Goal: Transaction & Acquisition: Register for event/course

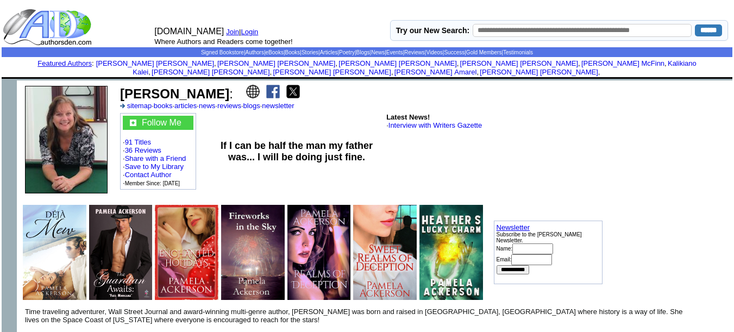
click at [496, 161] on td "Latest News! · Interview with Writers Gazette" at bounding box center [494, 151] width 218 height 80
drag, startPoint x: 119, startPoint y: 81, endPoint x: 207, endPoint y: 85, distance: 88.1
click at [207, 85] on td "Pamela Ackerson : sitemap · books · articles · news · reviews · blogs · newslet…" at bounding box center [361, 97] width 484 height 28
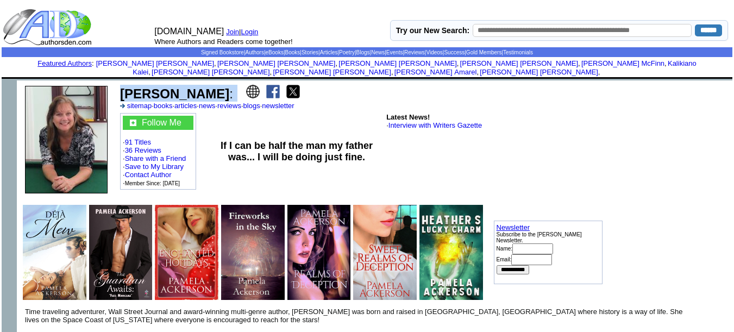
drag, startPoint x: 236, startPoint y: 88, endPoint x: 124, endPoint y: 82, distance: 112.7
click at [124, 83] on td "Pamela Ackerson : sitemap · books · articles · news · reviews · blogs · newslet…" at bounding box center [361, 97] width 484 height 28
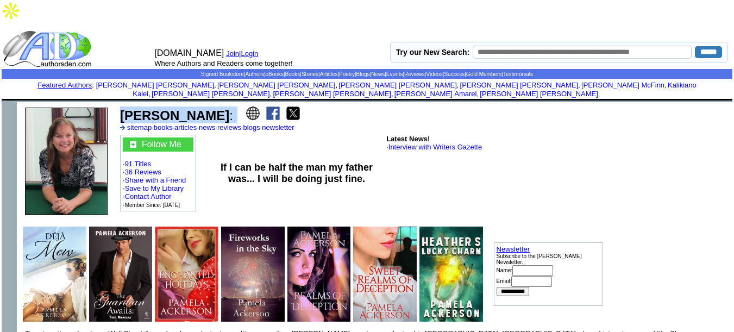
copy td "Pamela Ackerson :"
click at [366, 162] on p "If I can be half the man my father was... I will be doing just fine." at bounding box center [296, 173] width 173 height 23
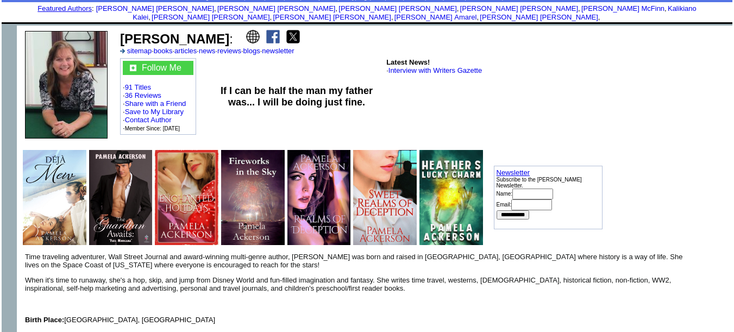
scroll to position [89, 0]
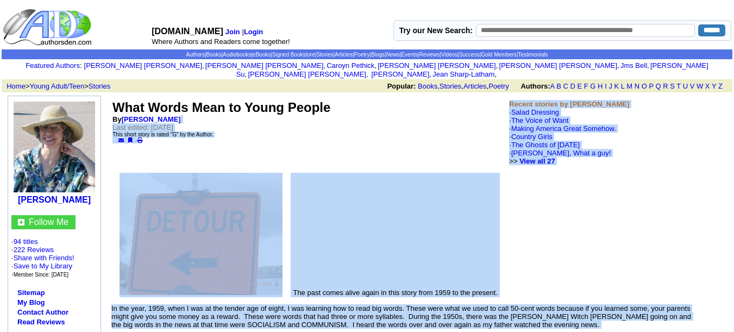
drag, startPoint x: 160, startPoint y: 104, endPoint x: 185, endPoint y: 109, distance: 25.4
click at [185, 109] on td "What Words Mean to Young People By Patricia Hilliard Last edited: Wednesday, Au…" at bounding box center [308, 133] width 397 height 70
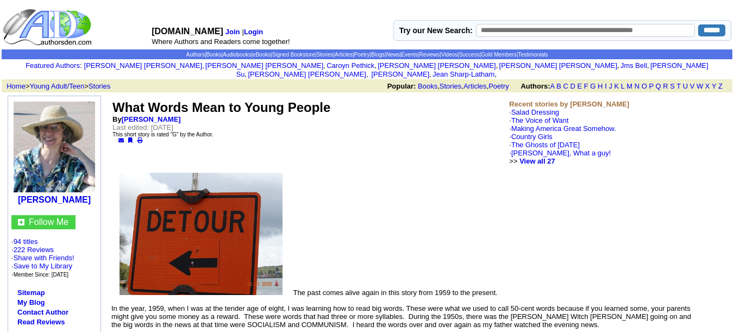
drag, startPoint x: 185, startPoint y: 109, endPoint x: 110, endPoint y: 102, distance: 74.8
click at [110, 102] on td "What Words Mean to Young People By Patricia Hilliard Last edited: Wednesday, Au…" at bounding box center [308, 133] width 397 height 70
copy td "What Words Mean to Young People By Patricia Hilliard"
click at [45, 308] on link "Contact Author" at bounding box center [42, 312] width 51 height 8
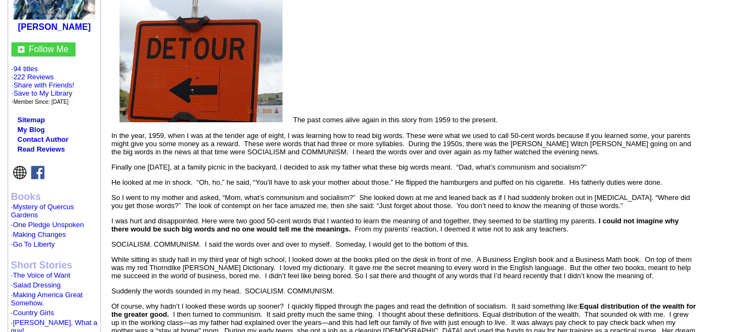
scroll to position [174, 0]
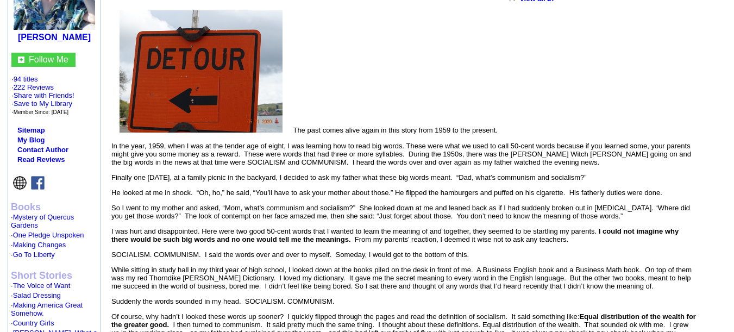
scroll to position [163, 0]
click at [22, 176] on img at bounding box center [20, 183] width 14 height 14
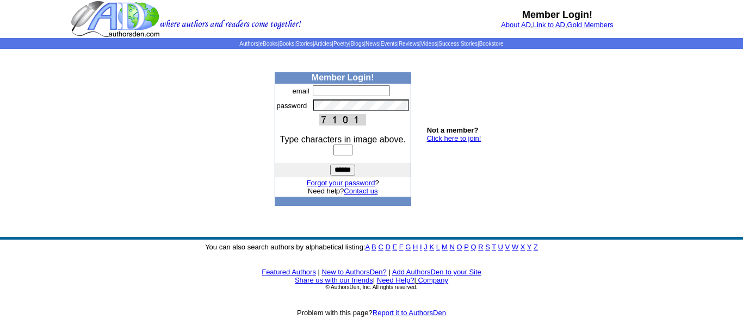
click at [339, 154] on input "text" at bounding box center [342, 150] width 19 height 11
type input "*"
type input "****"
click at [347, 90] on input "text" at bounding box center [351, 90] width 77 height 11
click at [345, 96] on input "text" at bounding box center [351, 90] width 77 height 11
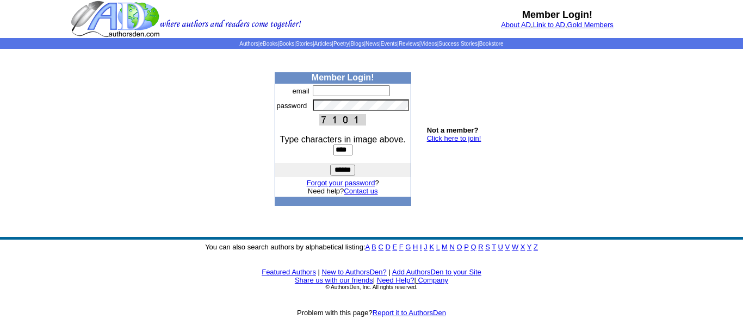
click at [515, 106] on body "Member Login! About AD , Link to AD , Gold Members Authors | eBooks | Books | S…" at bounding box center [371, 166] width 743 height 332
click at [453, 143] on td "Not a member? Click here to join!" at bounding box center [454, 139] width 59 height 30
click at [452, 139] on link "Click here to join!" at bounding box center [454, 138] width 54 height 8
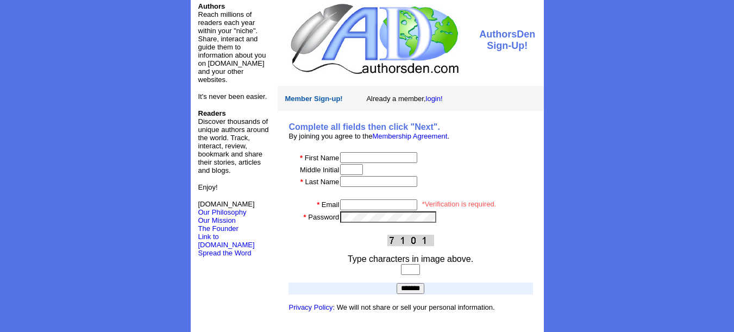
scroll to position [16, 0]
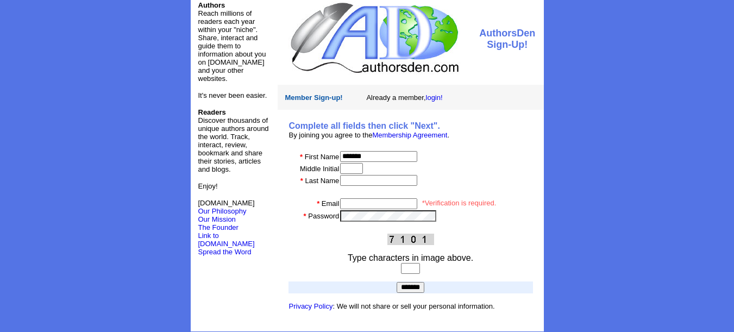
type input "*******"
click at [363, 166] on input "text" at bounding box center [351, 168] width 23 height 11
type input "********"
click at [360, 186] on td at bounding box center [436, 191] width 193 height 11
click at [352, 178] on input "text" at bounding box center [378, 180] width 77 height 11
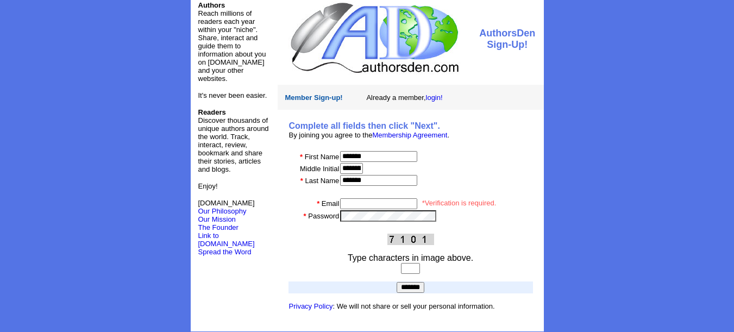
scroll to position [26, 0]
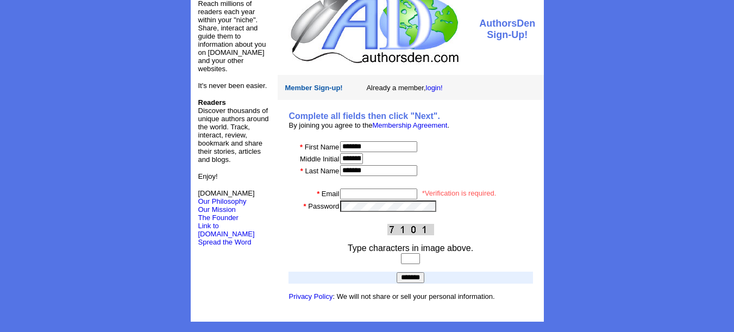
type input "*******"
click at [353, 193] on input "email" at bounding box center [378, 194] width 77 height 11
type input "**********"
click at [409, 255] on input "text" at bounding box center [410, 258] width 19 height 11
type input "****"
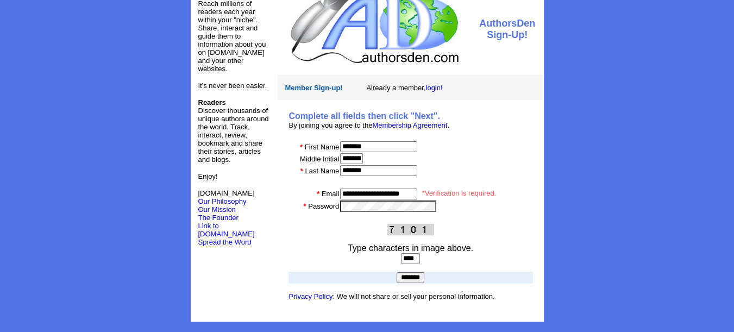
click at [397, 272] on input "*******" at bounding box center [411, 277] width 28 height 11
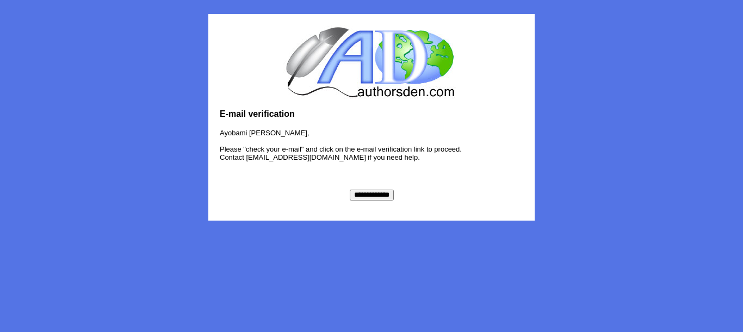
click at [376, 196] on input "**********" at bounding box center [372, 195] width 44 height 11
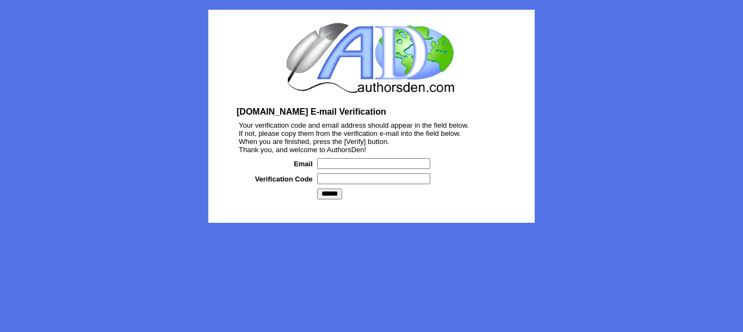
click at [352, 169] on input "text" at bounding box center [373, 163] width 113 height 11
type input "**********"
click at [358, 185] on td at bounding box center [410, 178] width 191 height 15
click at [350, 184] on input "text" at bounding box center [373, 178] width 113 height 11
type input "*"
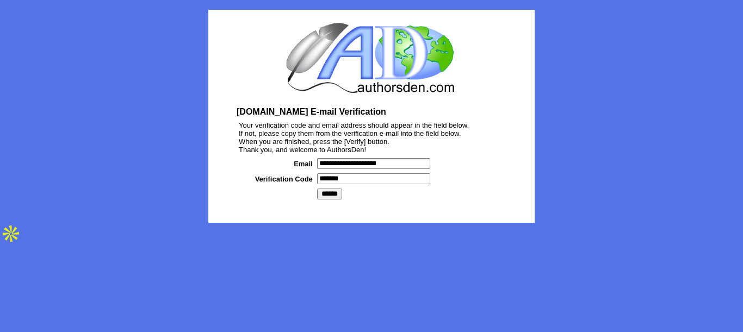
type input "*******"
click at [327, 196] on input "******" at bounding box center [329, 194] width 25 height 11
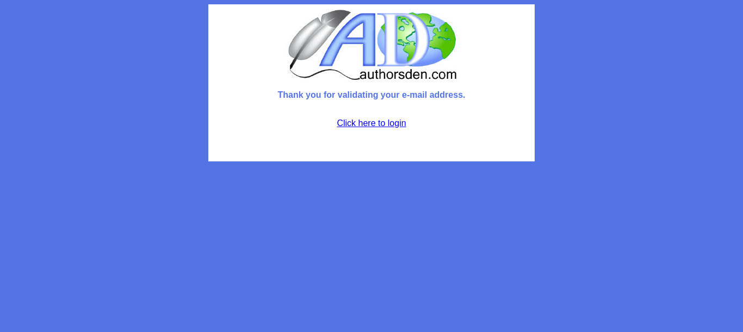
click at [369, 122] on link "Click here to login" at bounding box center [370, 123] width 69 height 9
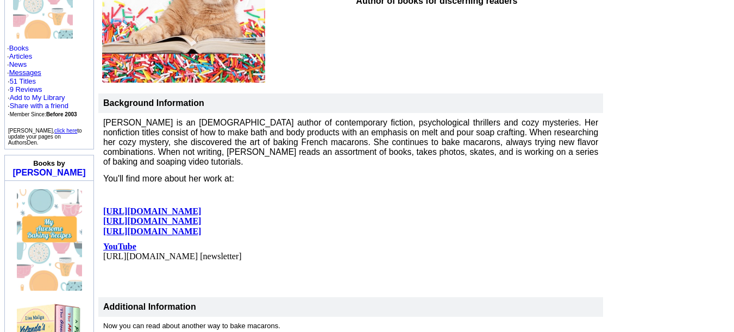
scroll to position [53, 0]
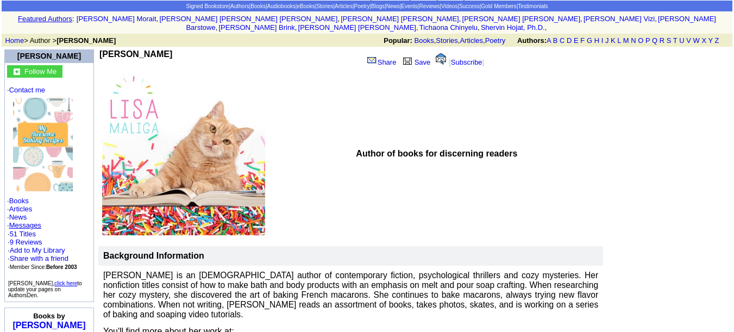
drag, startPoint x: 190, startPoint y: 42, endPoint x: 101, endPoint y: 45, distance: 88.7
click at [101, 49] on td "[PERSON_NAME]" at bounding box center [228, 59] width 259 height 21
copy b "[PERSON_NAME]"
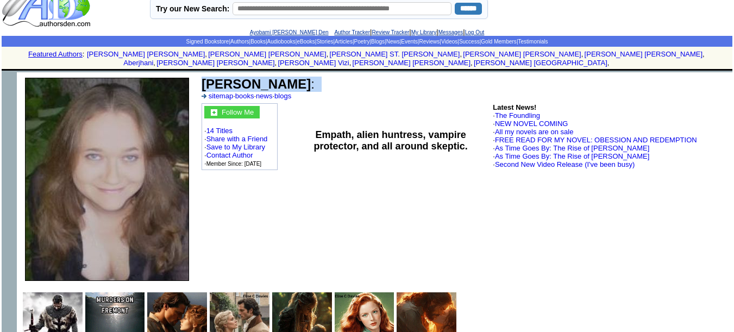
scroll to position [39, 0]
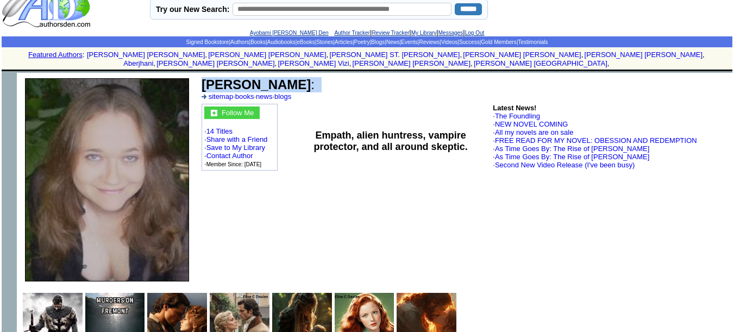
click at [296, 102] on td "Empath, alien huntress, vampire protector, and all around skeptic." at bounding box center [390, 141] width 201 height 78
click at [117, 127] on img at bounding box center [107, 179] width 164 height 203
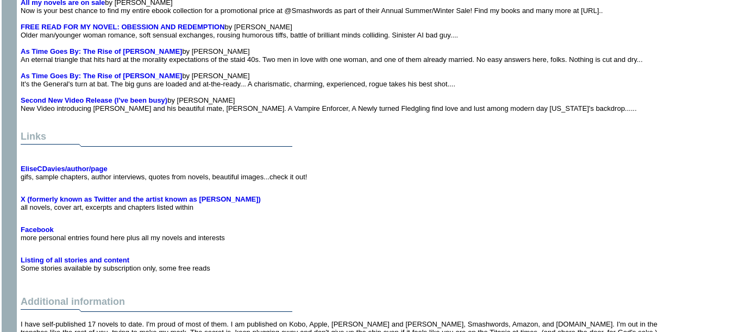
scroll to position [3488, 0]
click at [40, 225] on b "Facebook" at bounding box center [37, 229] width 33 height 8
click at [79, 164] on b "EliseCDavies/author/page" at bounding box center [64, 168] width 87 height 8
